Goal: Transaction & Acquisition: Book appointment/travel/reservation

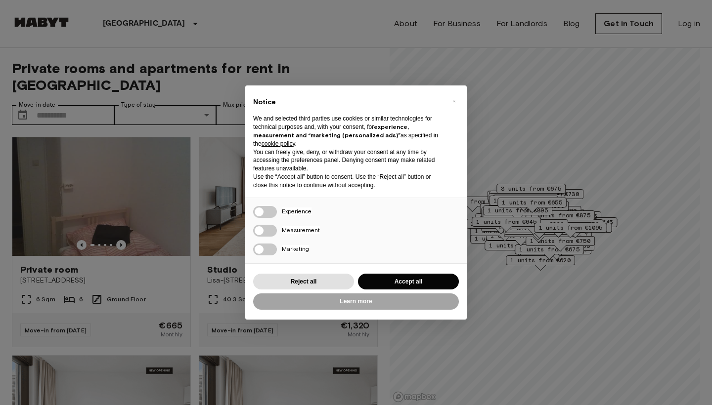
click at [395, 277] on button "Accept all" at bounding box center [408, 282] width 101 height 16
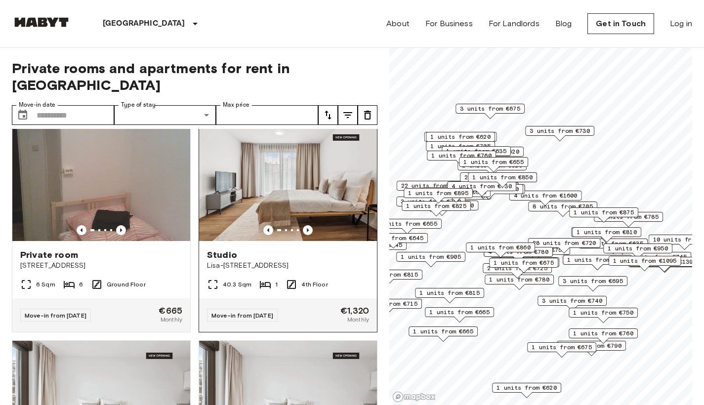
scroll to position [24, 0]
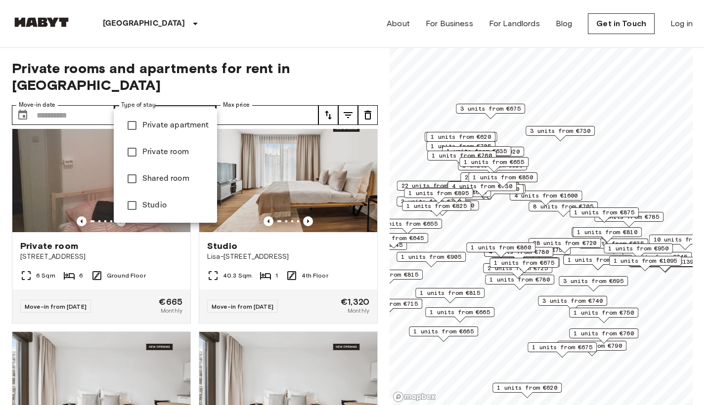
click at [193, 121] on span "Private apartment" at bounding box center [175, 126] width 67 height 12
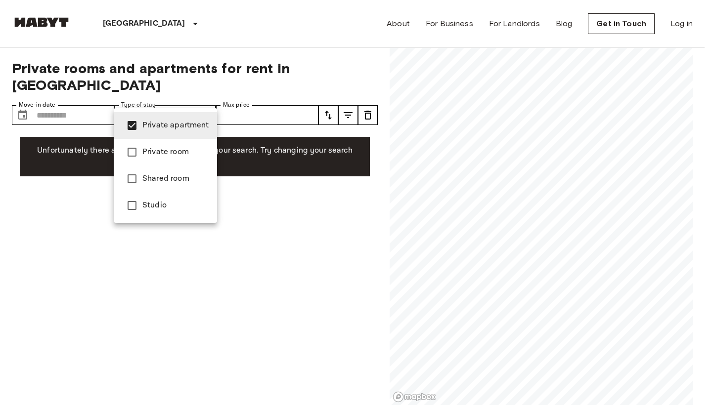
click at [273, 174] on div at bounding box center [356, 202] width 712 height 405
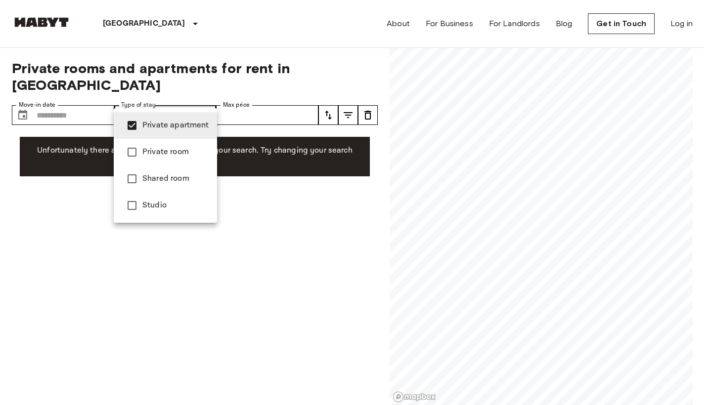
click at [173, 199] on li "Studio" at bounding box center [165, 205] width 103 height 27
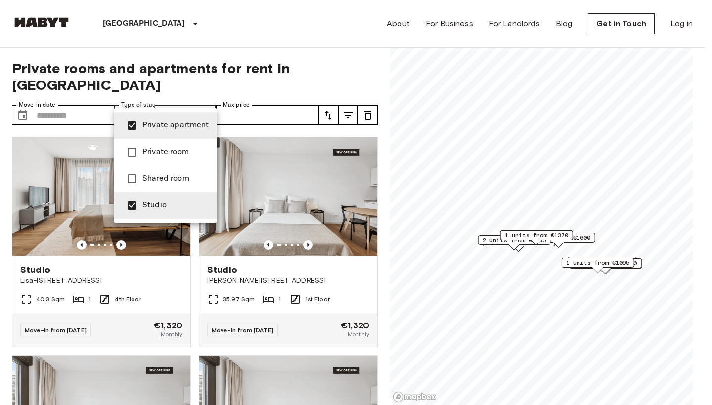
type input "**********"
click at [187, 308] on div at bounding box center [356, 202] width 712 height 405
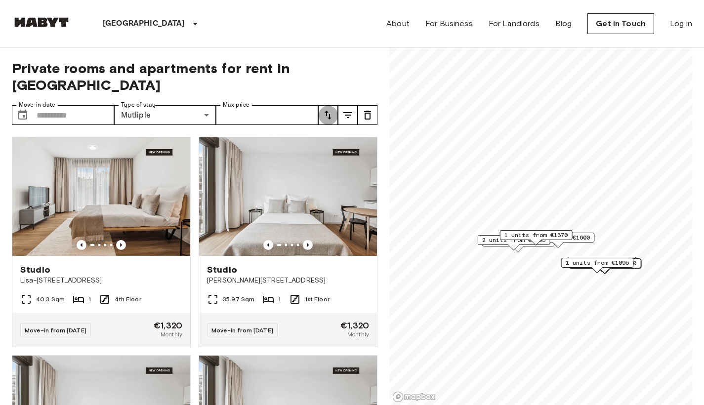
click at [330, 111] on icon "tune" at bounding box center [328, 115] width 7 height 9
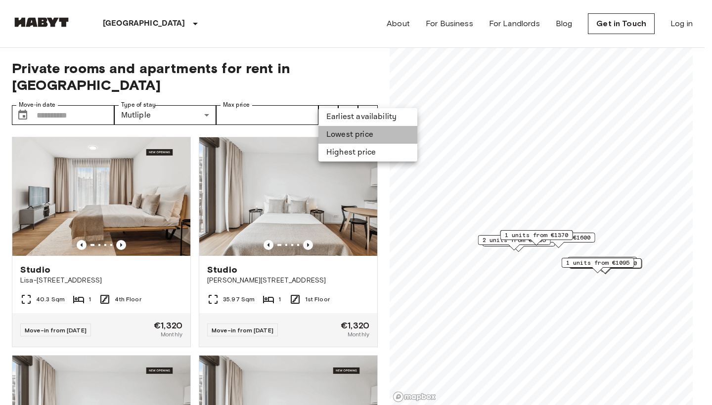
click at [346, 133] on li "Lowest price" at bounding box center [367, 135] width 99 height 18
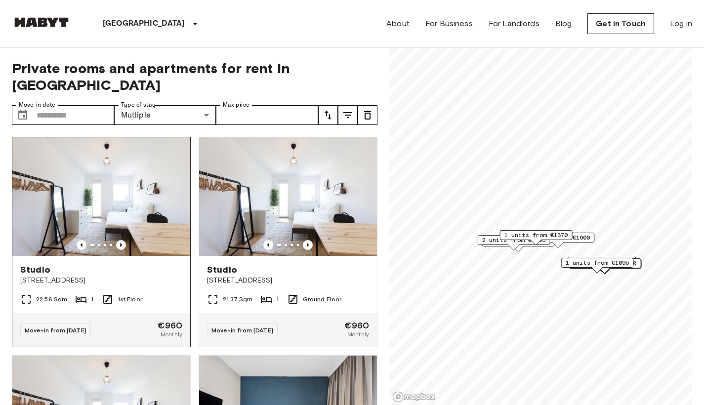
click at [117, 240] on icon "Previous image" at bounding box center [121, 245] width 10 height 10
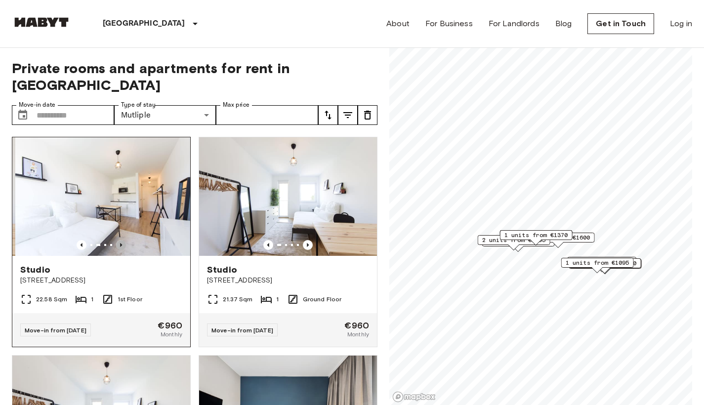
click at [117, 240] on icon "Previous image" at bounding box center [121, 245] width 10 height 10
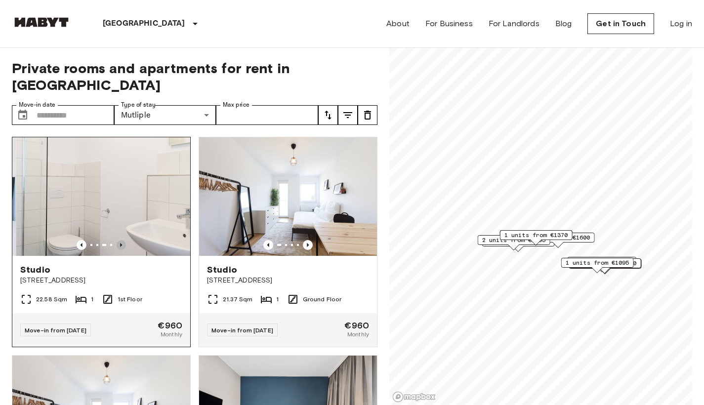
click at [117, 240] on icon "Previous image" at bounding box center [121, 245] width 10 height 10
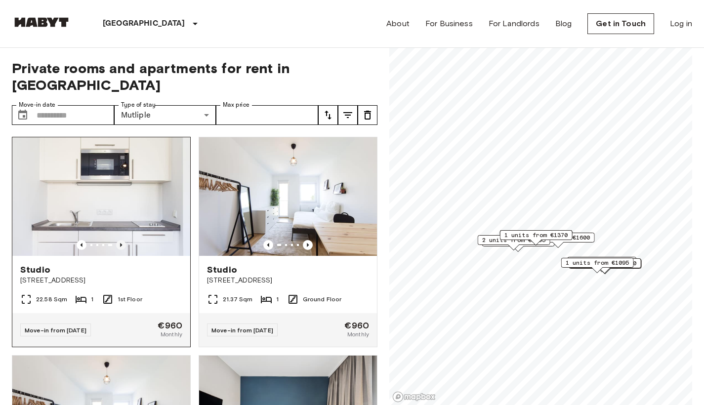
click at [117, 240] on icon "Previous image" at bounding box center [121, 245] width 10 height 10
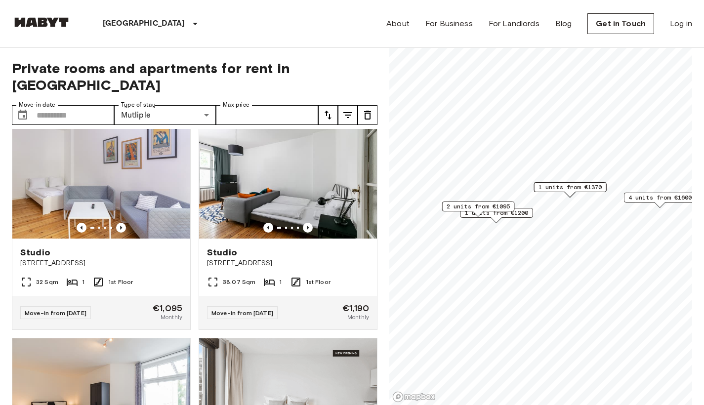
scroll to position [18, 0]
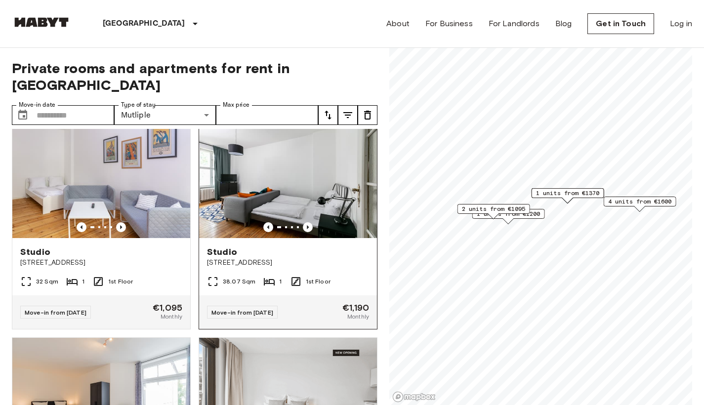
click at [292, 246] on div "Studio" at bounding box center [288, 252] width 162 height 12
click at [119, 222] on icon "Previous image" at bounding box center [121, 227] width 10 height 10
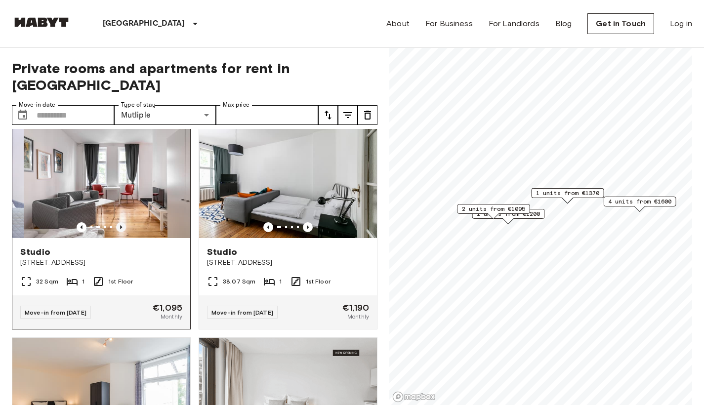
click at [119, 222] on icon "Previous image" at bounding box center [121, 227] width 10 height 10
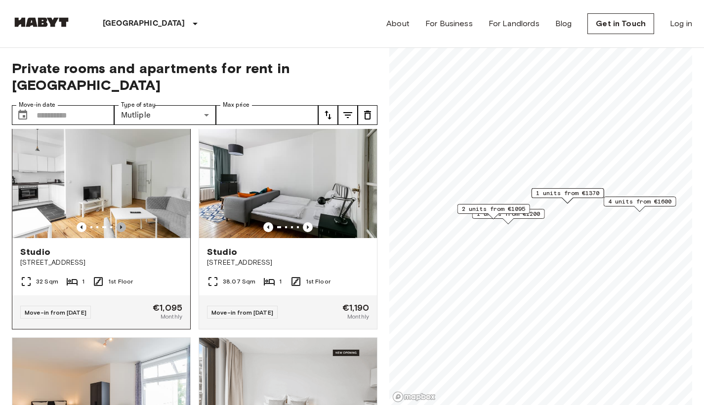
click at [119, 222] on icon "Previous image" at bounding box center [121, 227] width 10 height 10
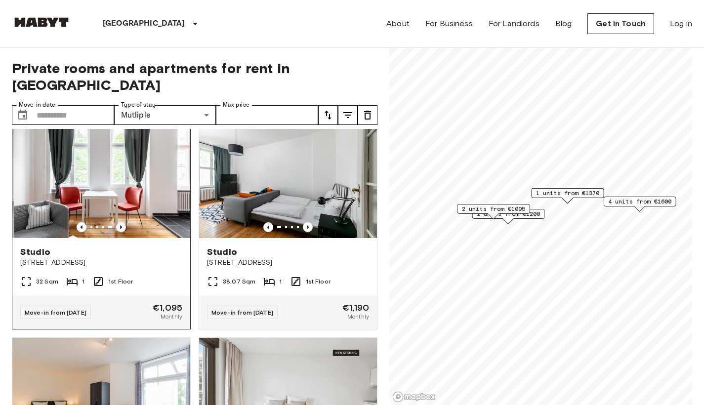
click at [119, 222] on icon "Previous image" at bounding box center [121, 227] width 10 height 10
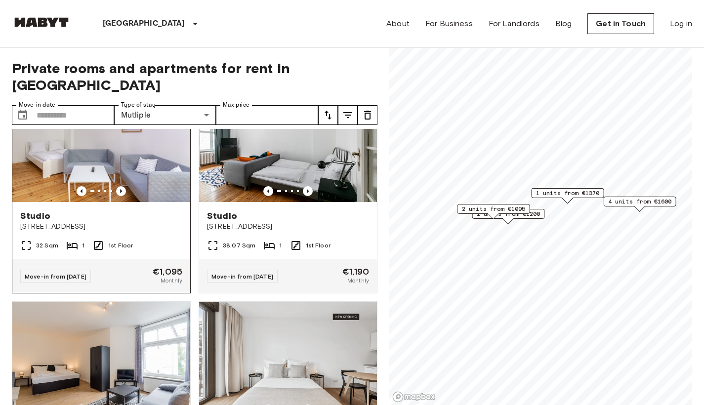
scroll to position [43, 0]
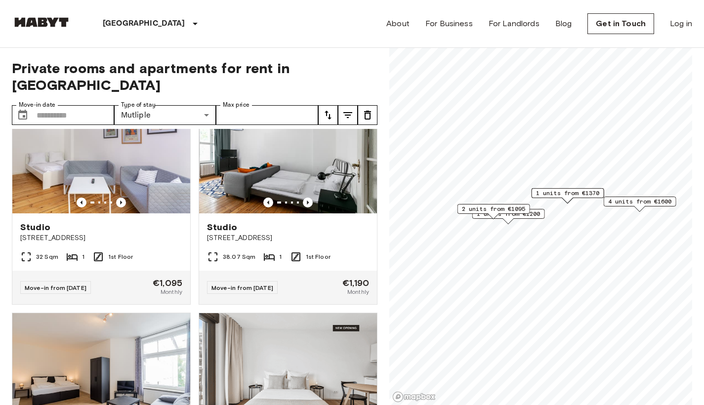
click at [325, 109] on icon "tune" at bounding box center [328, 115] width 12 height 12
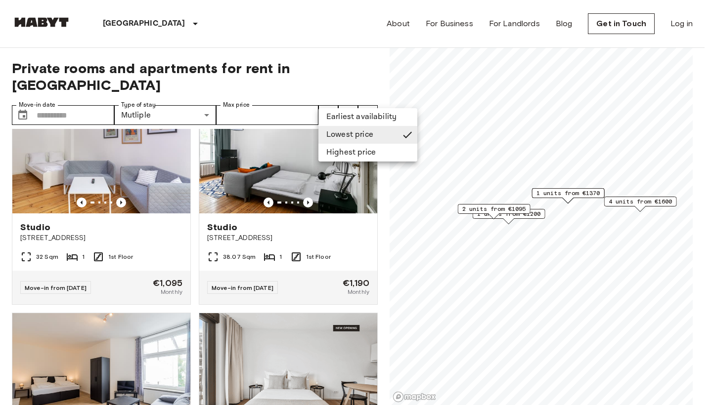
click at [349, 131] on li "Lowest price" at bounding box center [367, 135] width 99 height 18
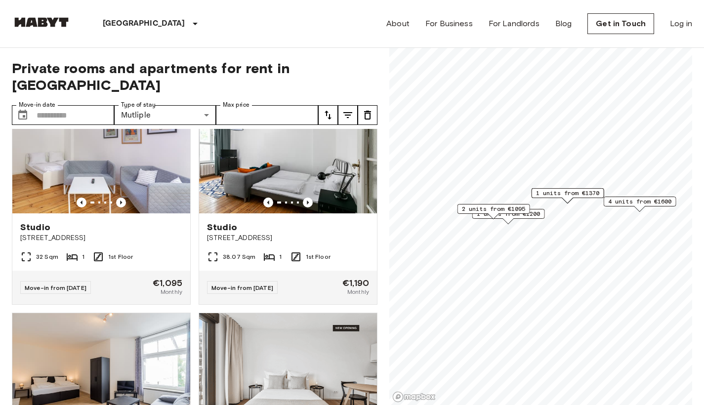
click at [509, 205] on span "2 units from €1095" at bounding box center [494, 209] width 64 height 9
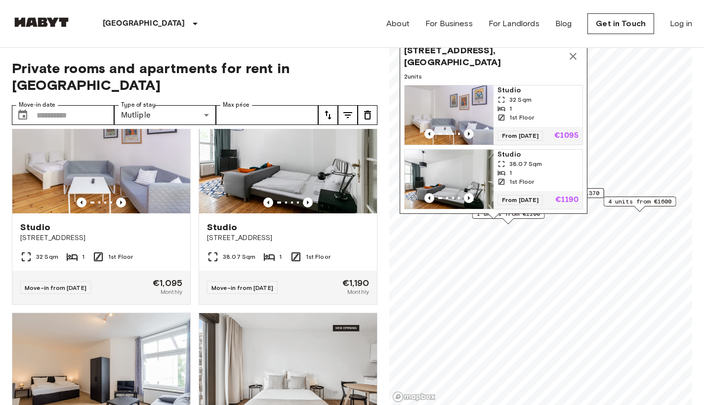
click at [469, 129] on icon "Previous image" at bounding box center [469, 134] width 10 height 10
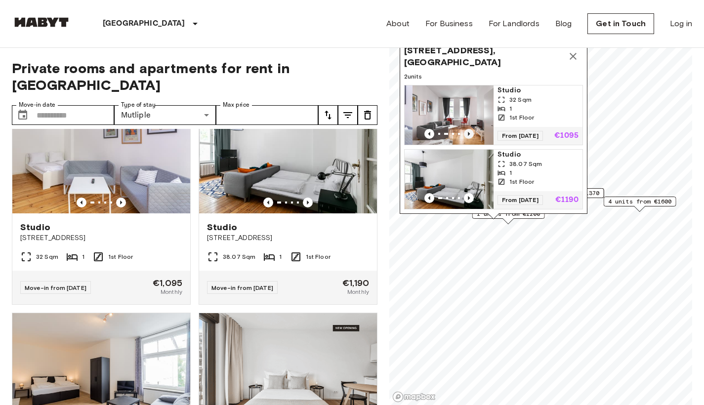
click at [469, 129] on icon "Previous image" at bounding box center [469, 134] width 10 height 10
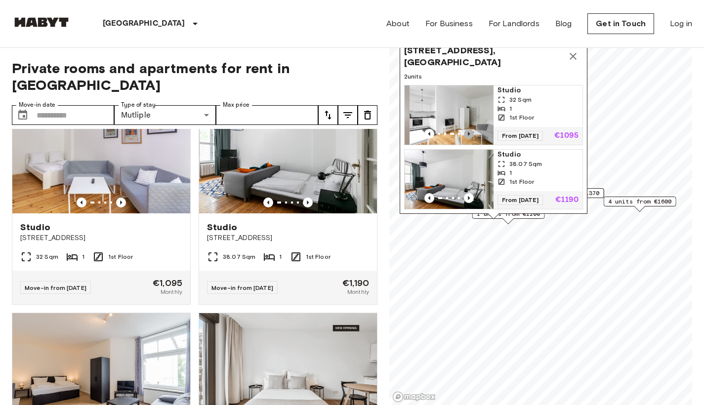
click at [469, 129] on icon "Previous image" at bounding box center [469, 134] width 10 height 10
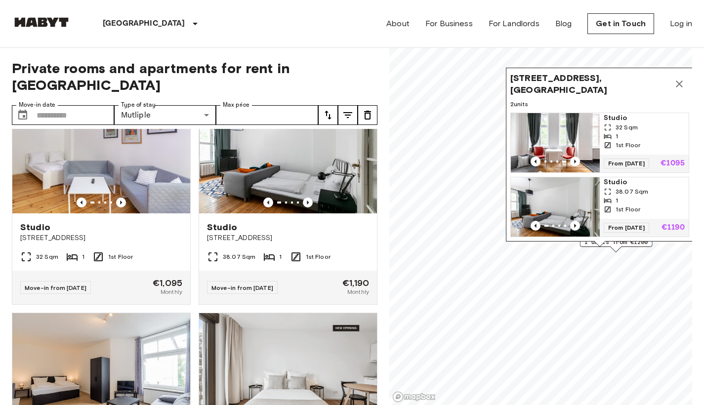
click at [681, 78] on icon "Map marker" at bounding box center [680, 84] width 12 height 12
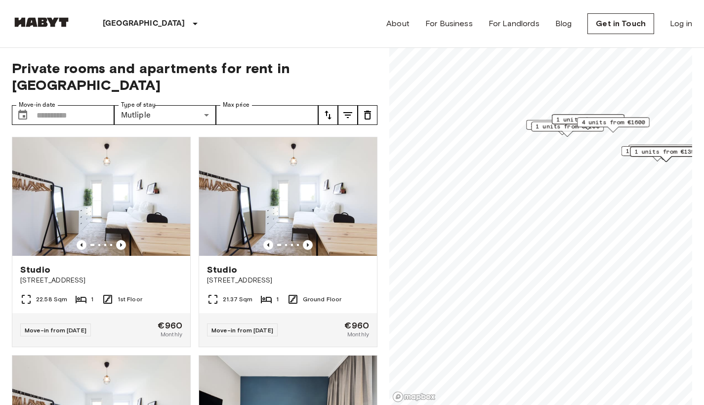
drag, startPoint x: 556, startPoint y: 218, endPoint x: 632, endPoint y: 138, distance: 110.1
click at [632, 147] on span "1 units from €1095" at bounding box center [658, 151] width 64 height 9
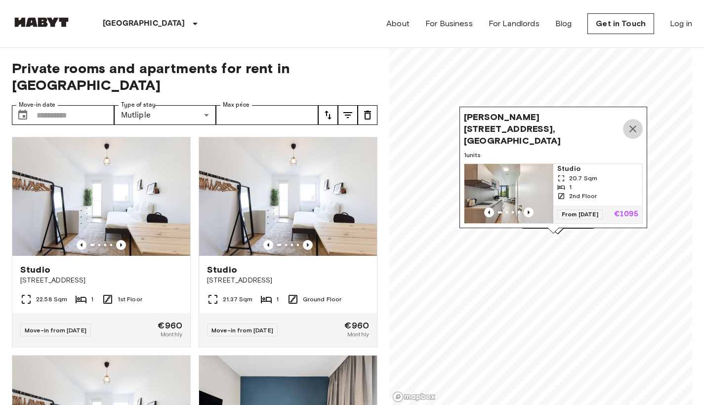
click at [631, 124] on icon "Map marker" at bounding box center [633, 129] width 12 height 12
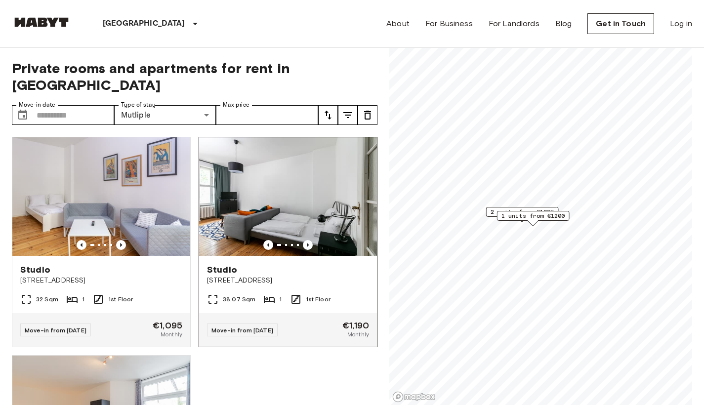
click at [289, 247] on div "**********" at bounding box center [352, 227] width 681 height 358
